Goal: Task Accomplishment & Management: Use online tool/utility

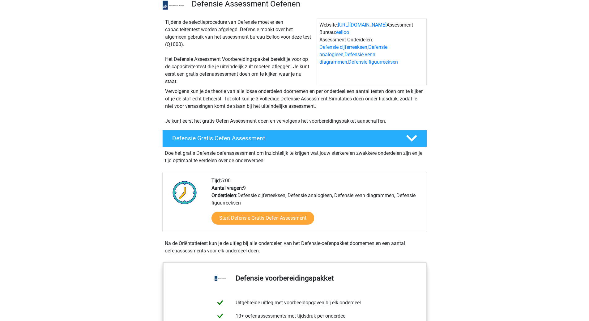
scroll to position [62, 0]
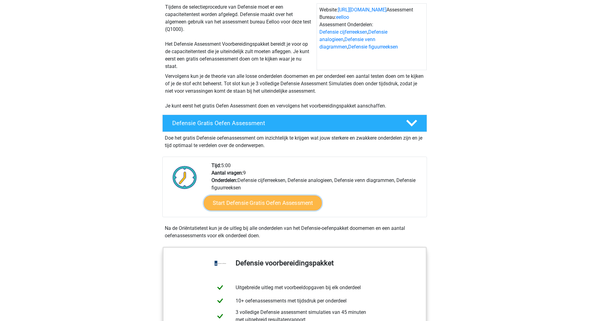
click at [259, 205] on link "Start Defensie Gratis Oefen Assessment" at bounding box center [263, 203] width 118 height 15
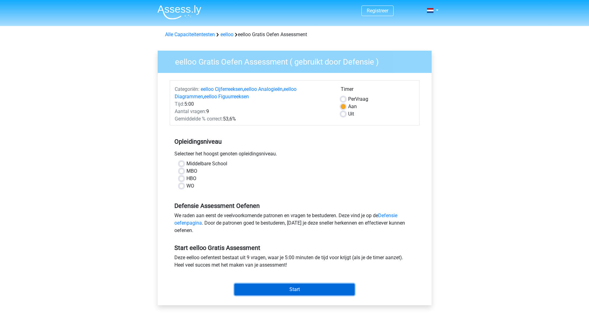
click at [283, 291] on input "Start" at bounding box center [295, 290] width 120 height 12
click at [303, 297] on div "Start" at bounding box center [295, 285] width 250 height 27
click at [187, 173] on label "MBO" at bounding box center [192, 171] width 11 height 7
click at [181, 173] on input "MBO" at bounding box center [181, 171] width 5 height 6
radio input "true"
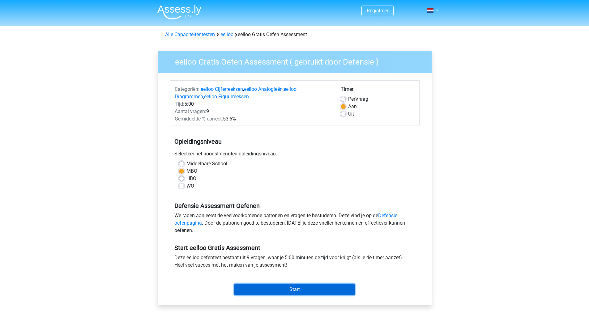
click at [304, 287] on input "Start" at bounding box center [295, 290] width 120 height 12
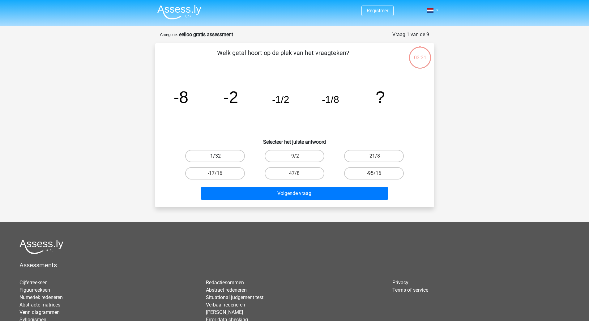
click at [208, 157] on label "-1/32" at bounding box center [215, 156] width 60 height 12
click at [215, 157] on input "-1/32" at bounding box center [217, 158] width 4 height 4
radio input "true"
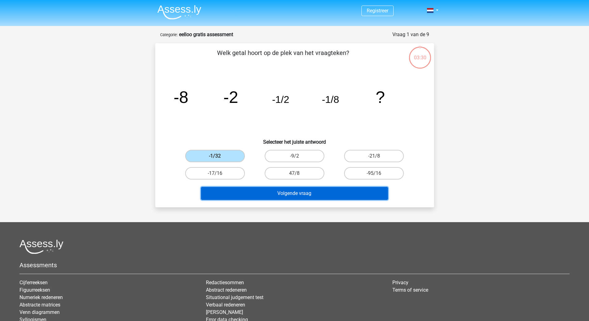
click at [306, 192] on button "Volgende vraag" at bounding box center [294, 193] width 187 height 13
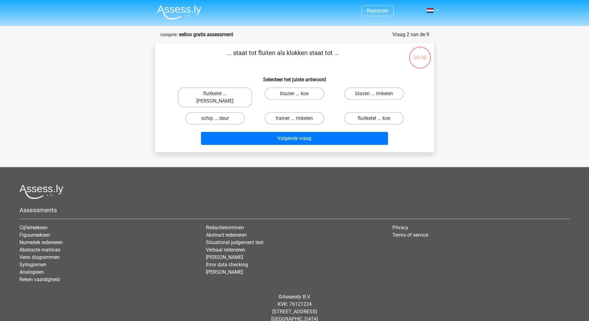
scroll to position [2, 0]
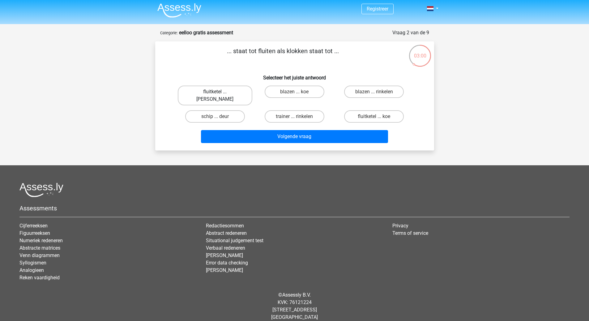
click at [222, 91] on label "fluitketel ... [PERSON_NAME]" at bounding box center [215, 96] width 75 height 20
click at [219, 92] on input "fluitketel ... [PERSON_NAME]" at bounding box center [217, 94] width 4 height 4
radio input "true"
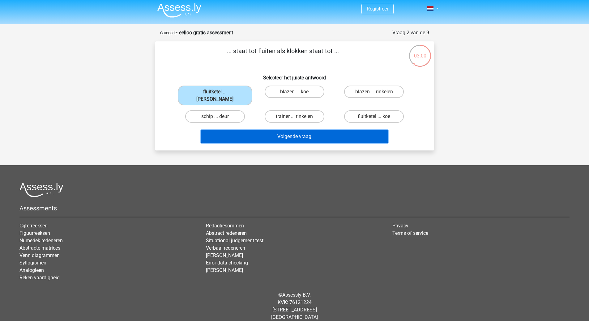
click at [305, 130] on button "Volgende vraag" at bounding box center [294, 136] width 187 height 13
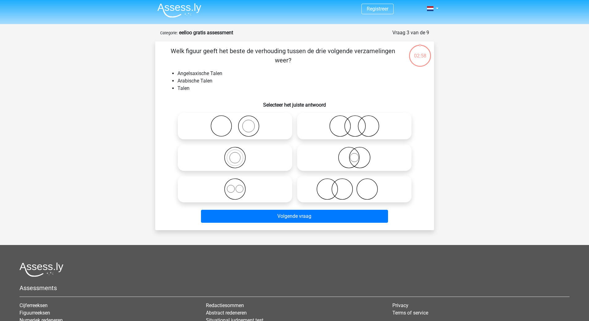
scroll to position [31, 0]
